Goal: Task Accomplishment & Management: Use online tool/utility

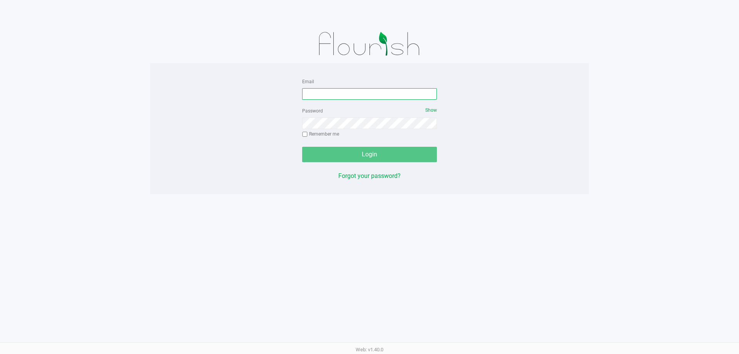
click at [354, 91] on input "Email" at bounding box center [369, 94] width 135 height 12
type input "[PERSON_NAME][EMAIL_ADDRESS][DOMAIN_NAME]"
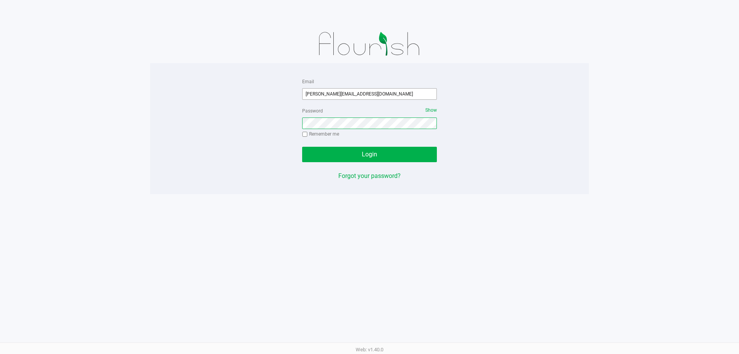
click at [302, 147] on button "Login" at bounding box center [369, 154] width 135 height 15
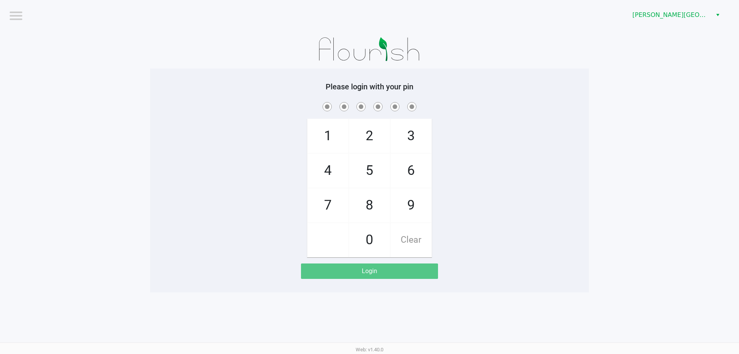
click at [201, 169] on div "1 4 7 2 5 8 0 3 6 9 Clear" at bounding box center [369, 179] width 439 height 157
checkbox input "true"
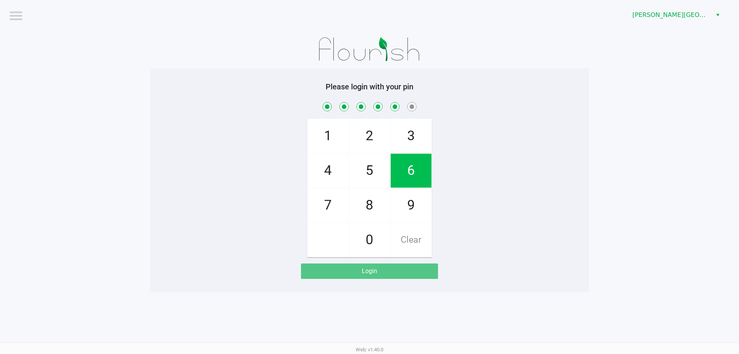
checkbox input "true"
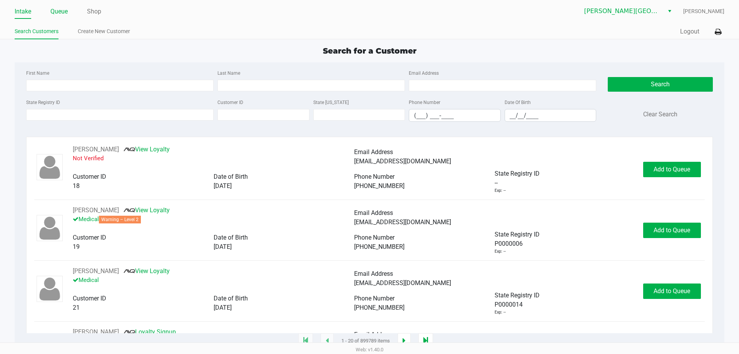
click at [64, 15] on link "Queue" at bounding box center [58, 11] width 17 height 11
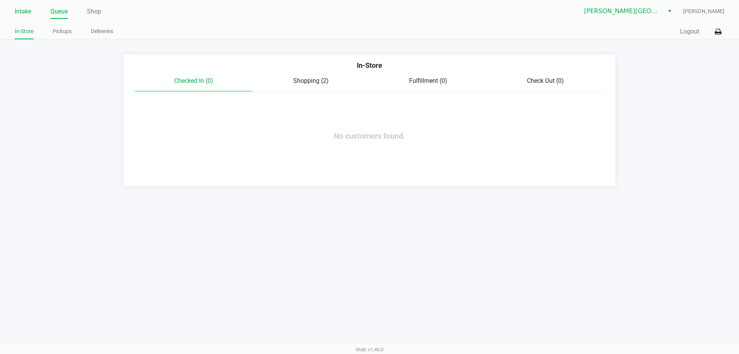
click at [30, 14] on link "Intake" at bounding box center [23, 11] width 17 height 11
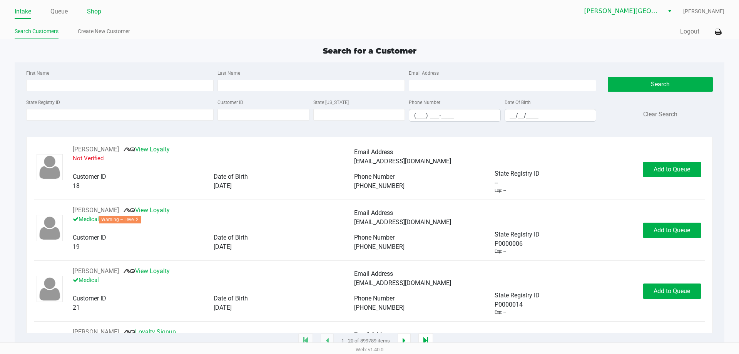
click at [91, 11] on link "Shop" at bounding box center [94, 11] width 14 height 11
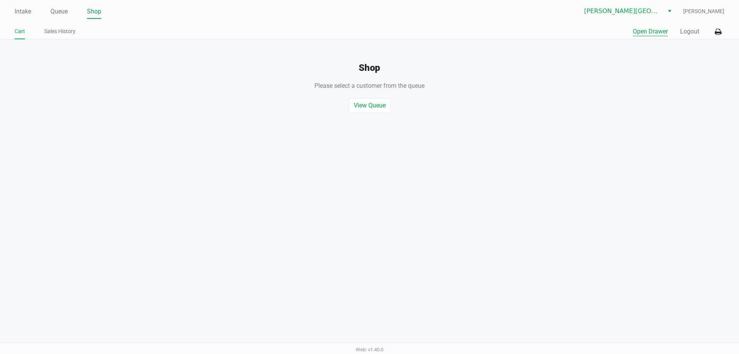
click at [640, 27] on button "Open Drawer" at bounding box center [650, 31] width 35 height 9
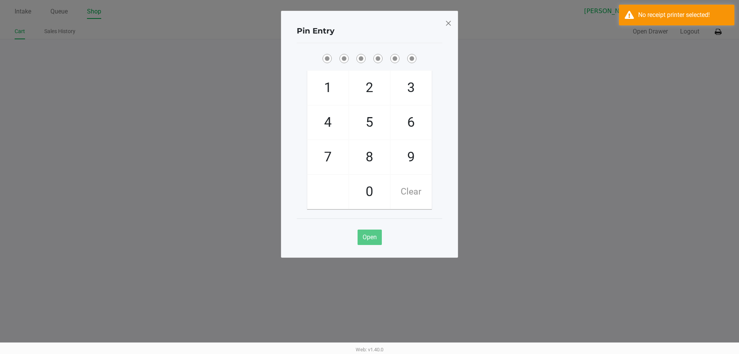
click at [559, 32] on ngb-modal-window "Pin Entry 1 4 7 2 5 8 0 3 6 9 Clear Open" at bounding box center [369, 177] width 739 height 354
checkbox input "true"
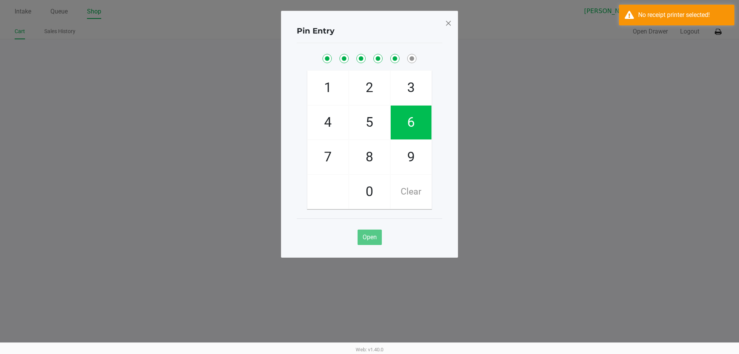
checkbox input "true"
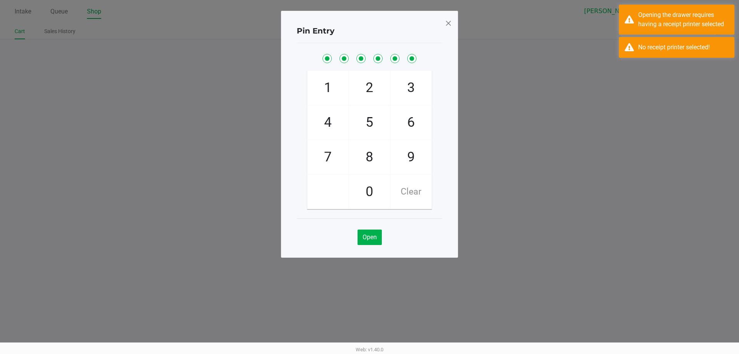
drag, startPoint x: 446, startPoint y: 20, endPoint x: 589, endPoint y: 21, distance: 142.9
click at [455, 21] on div "Pin Entry 1 4 7 2 5 8 0 3 6 9 Clear Open" at bounding box center [369, 134] width 177 height 247
click at [625, 20] on div "Opening the drawer requires having a receipt printer selected" at bounding box center [677, 20] width 116 height 30
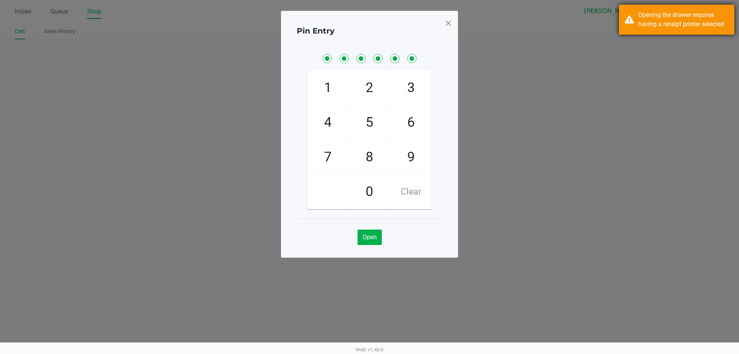
click at [633, 37] on div "No receipt printer selected!" at bounding box center [677, 47] width 116 height 21
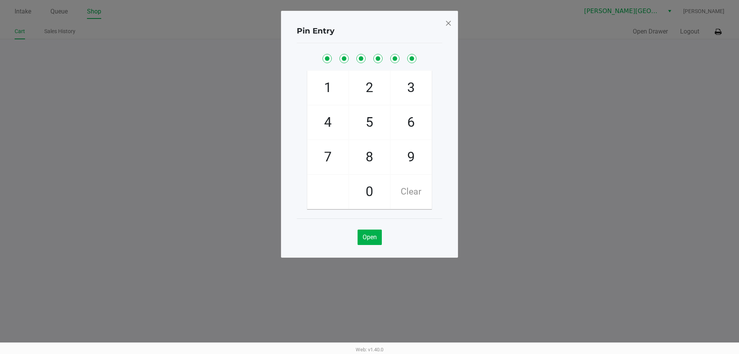
click at [454, 23] on div "Pin Entry 1 4 7 2 5 8 0 3 6 9 Clear Open" at bounding box center [369, 134] width 177 height 247
click at [452, 22] on div "Pin Entry 1 4 7 2 5 8 0 3 6 9 Clear Open" at bounding box center [369, 134] width 177 height 247
click at [449, 22] on span at bounding box center [448, 23] width 7 height 12
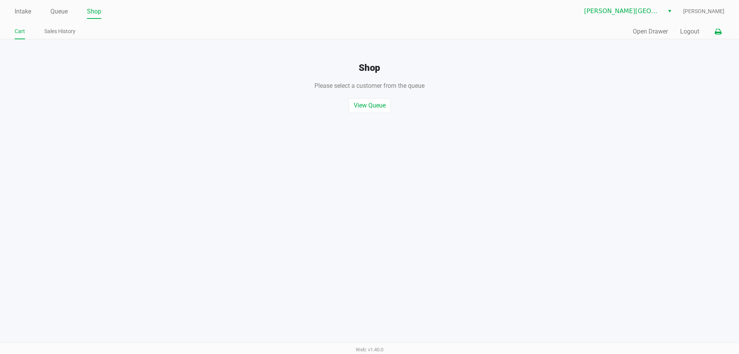
click at [715, 32] on icon at bounding box center [718, 31] width 7 height 5
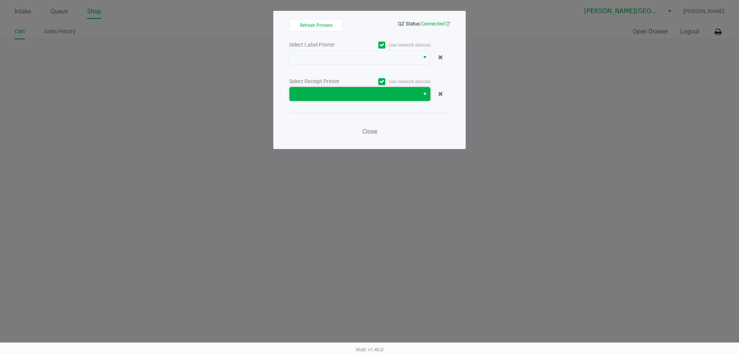
click at [377, 92] on span at bounding box center [354, 93] width 121 height 9
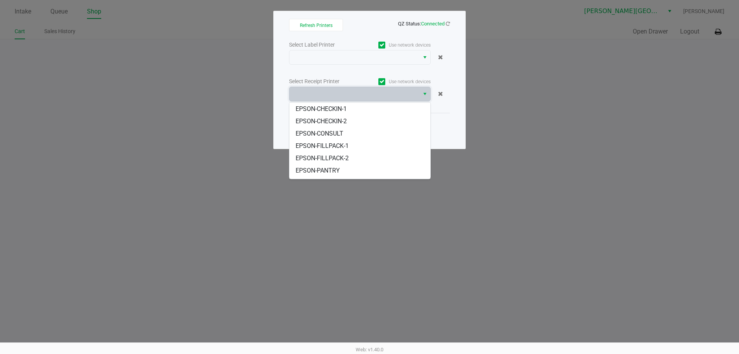
scroll to position [71, 0]
click at [366, 169] on li "EPSON-POS-4" at bounding box center [360, 172] width 141 height 12
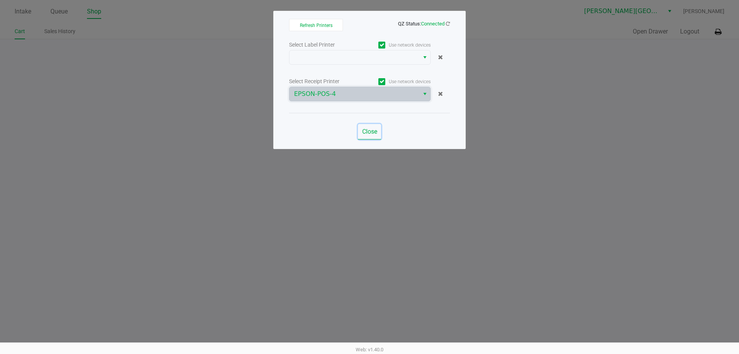
click at [370, 130] on span "Close" at bounding box center [369, 131] width 15 height 7
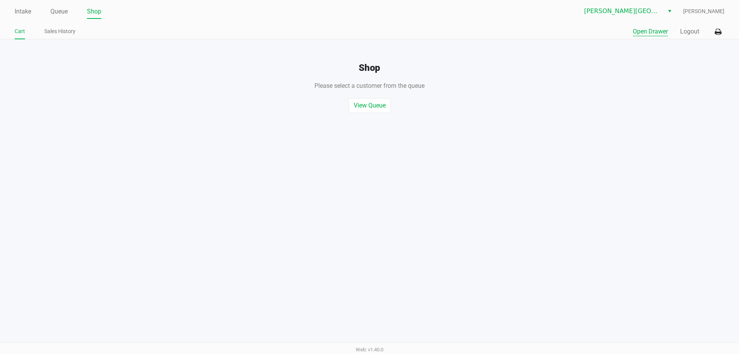
click at [638, 30] on button "Open Drawer" at bounding box center [650, 31] width 35 height 9
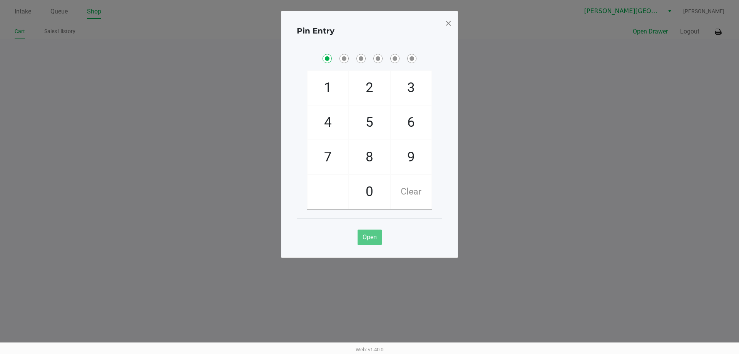
checkbox input "true"
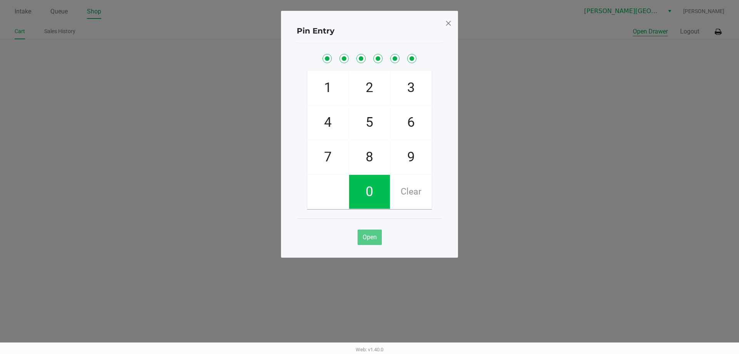
checkbox input "true"
click at [378, 233] on button "Open" at bounding box center [370, 236] width 24 height 15
click at [451, 19] on div "Pin Entry 1 4 7 2 5 8 0 3 6 9 Clear Open" at bounding box center [369, 134] width 177 height 247
click at [449, 20] on span at bounding box center [448, 23] width 7 height 12
